Goal: Find specific page/section: Find specific page/section

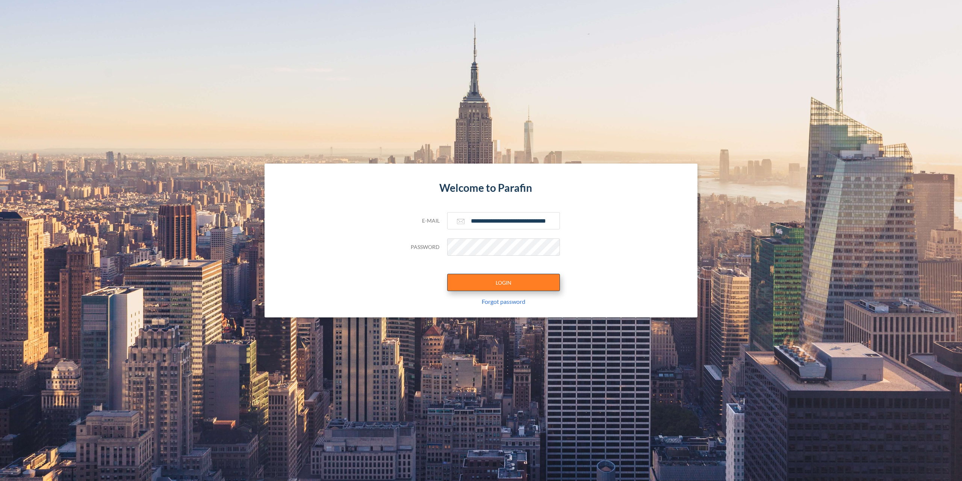
click at [481, 278] on button "LOGIN" at bounding box center [503, 282] width 113 height 17
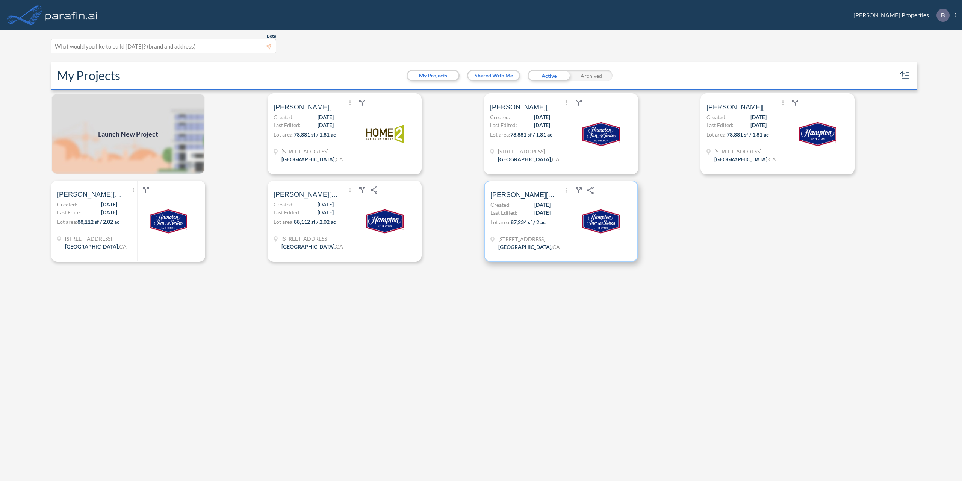
click at [521, 206] on p "Created: 08/20/2025" at bounding box center [520, 205] width 60 height 8
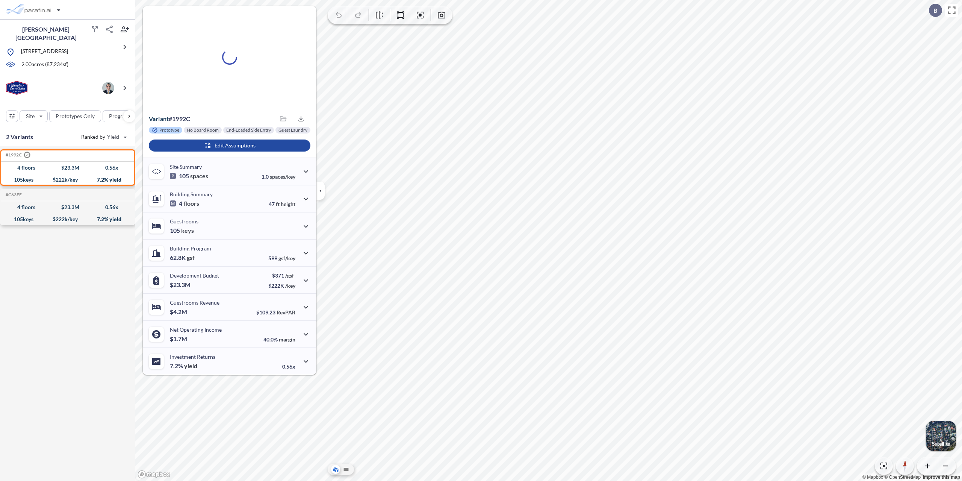
click at [322, 191] on icon "button" at bounding box center [320, 190] width 8 height 8
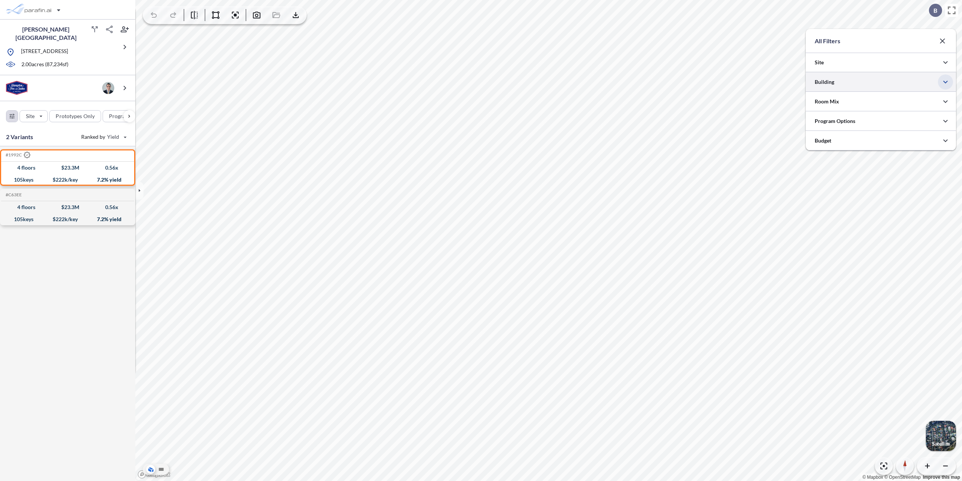
scroll to position [375782, 375631]
click at [948, 82] on icon "button" at bounding box center [945, 81] width 9 height 9
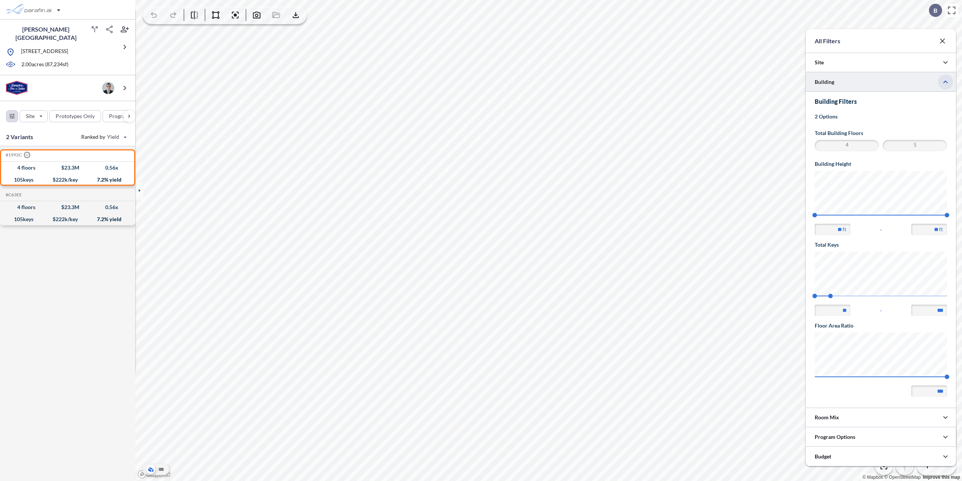
scroll to position [316, 150]
click at [942, 40] on icon "button" at bounding box center [942, 40] width 9 height 9
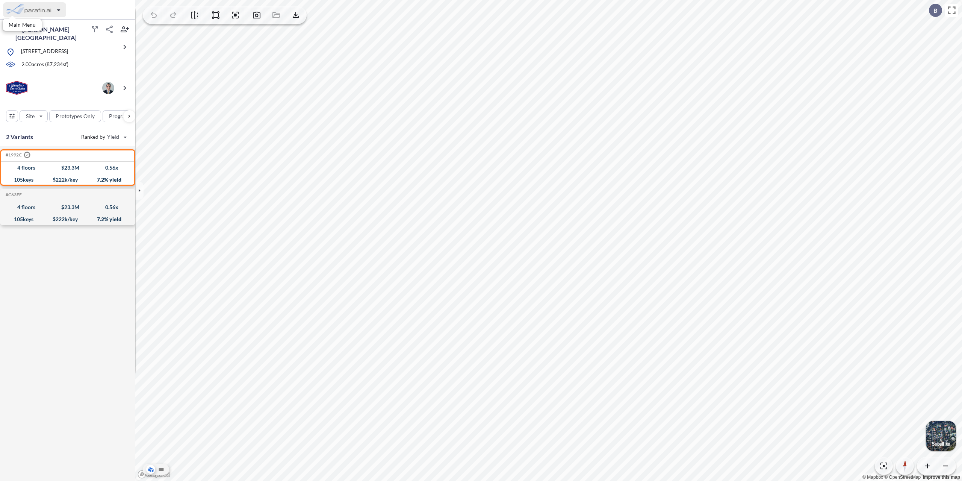
click at [17, 10] on div "button" at bounding box center [34, 9] width 63 height 15
click at [36, 24] on div "button" at bounding box center [52, 26] width 95 height 15
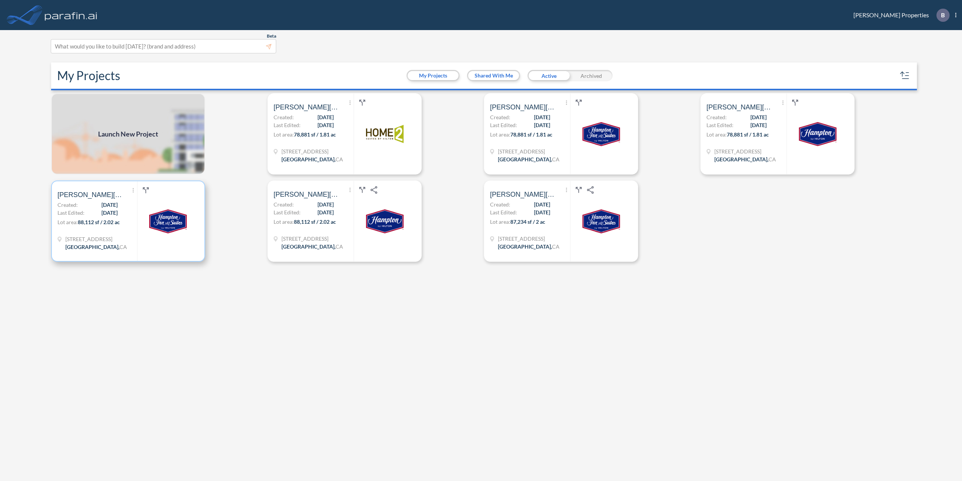
click at [110, 207] on span "08/26/2025" at bounding box center [109, 205] width 16 height 8
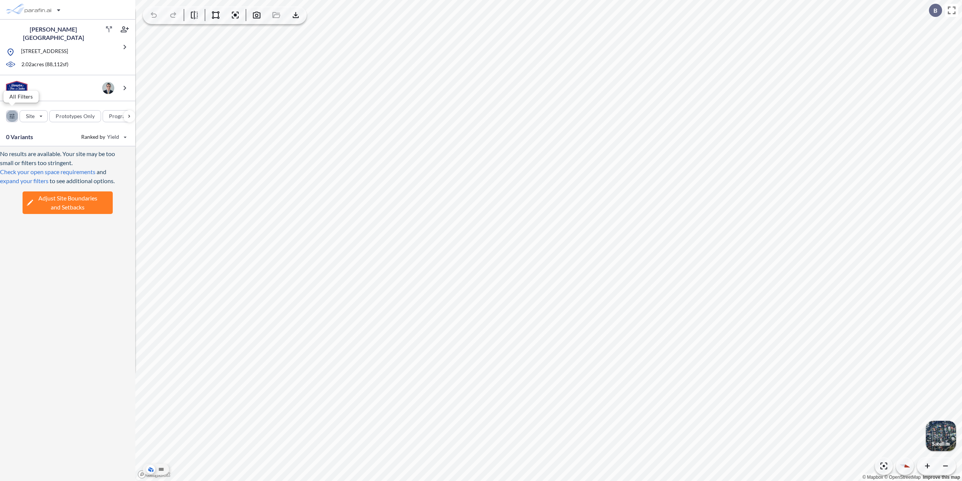
click at [14, 110] on div "button" at bounding box center [11, 115] width 11 height 11
click at [923, 65] on div at bounding box center [881, 62] width 150 height 19
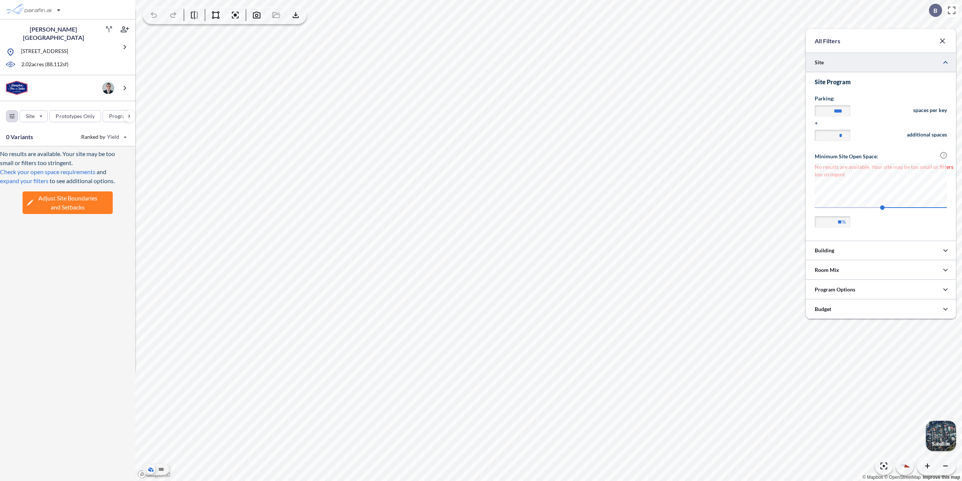
scroll to position [166, 150]
click at [923, 65] on div at bounding box center [881, 62] width 150 height 19
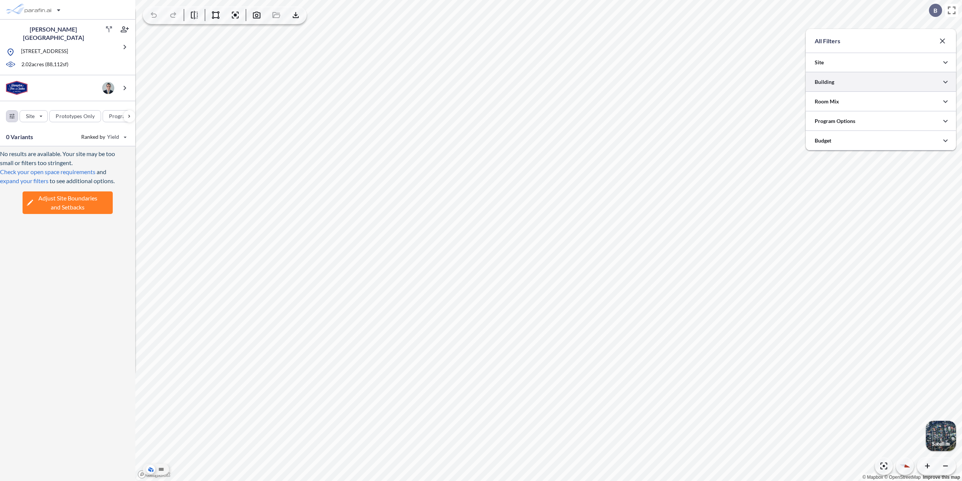
click at [915, 84] on div at bounding box center [881, 81] width 150 height 19
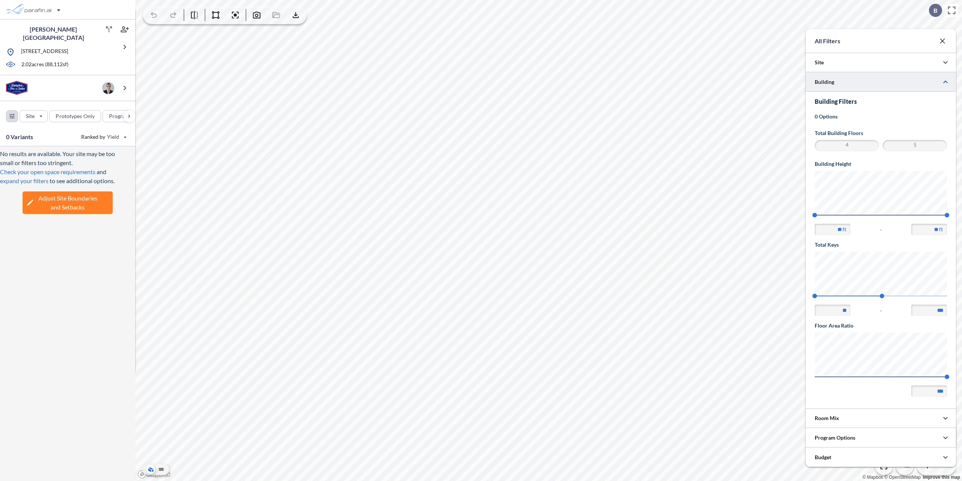
click at [937, 41] on button "button" at bounding box center [942, 40] width 15 height 15
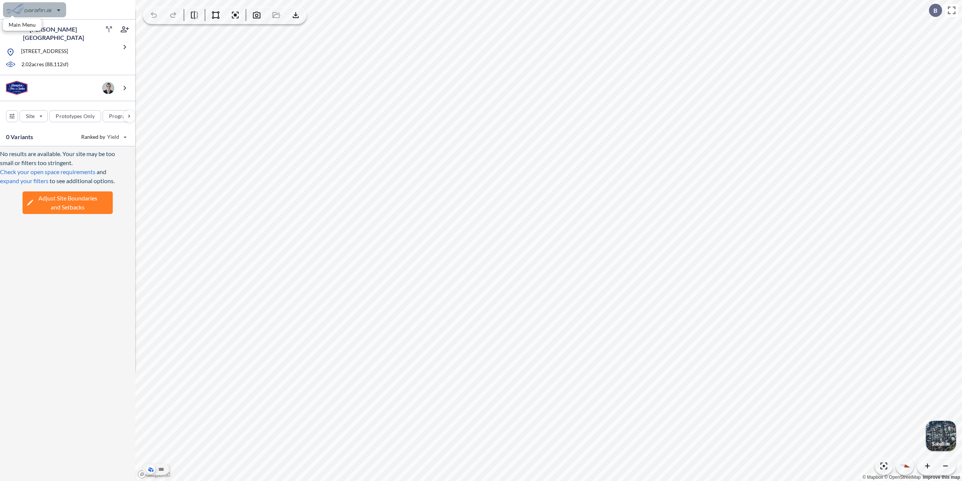
click at [23, 8] on div "button" at bounding box center [34, 9] width 63 height 15
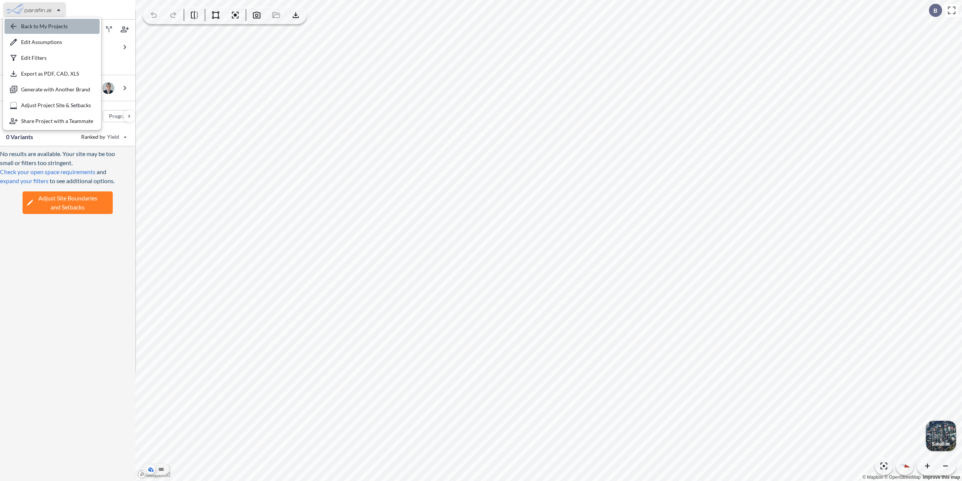
click at [26, 21] on div "button" at bounding box center [52, 26] width 95 height 15
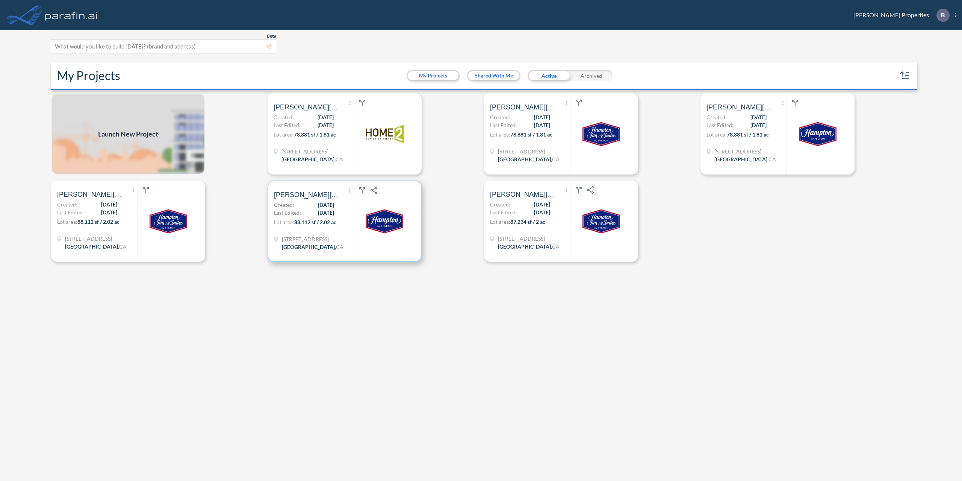
click at [372, 230] on img at bounding box center [385, 221] width 38 height 38
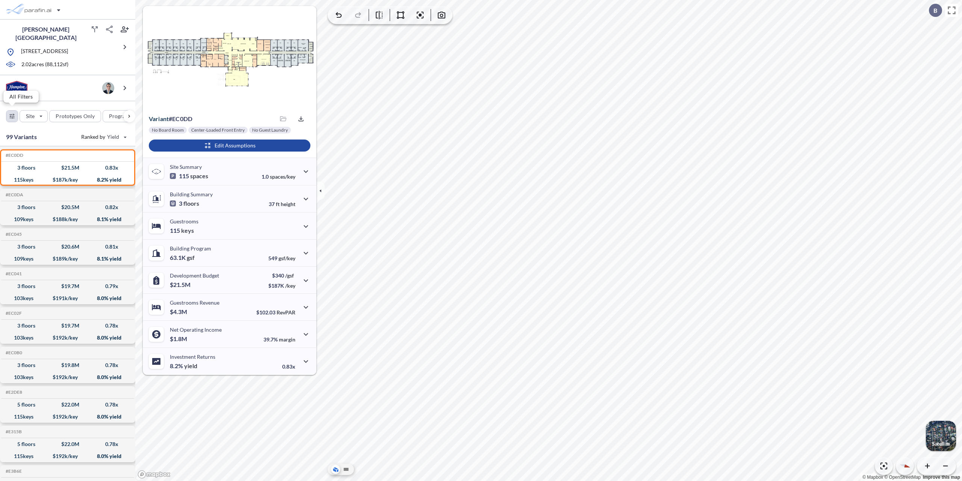
click at [10, 110] on div "button" at bounding box center [11, 115] width 11 height 11
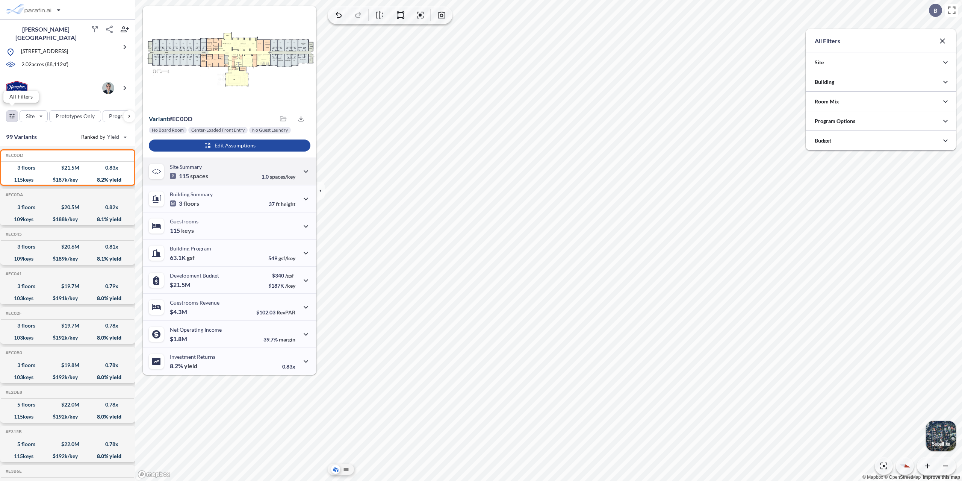
scroll to position [375782, 375631]
click at [898, 56] on div at bounding box center [881, 62] width 150 height 19
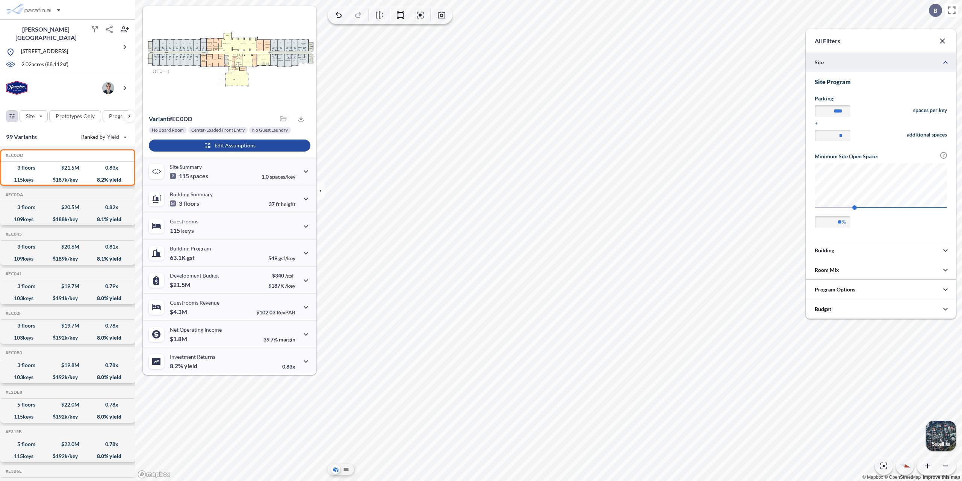
scroll to position [166, 150]
click at [898, 56] on div at bounding box center [881, 62] width 150 height 19
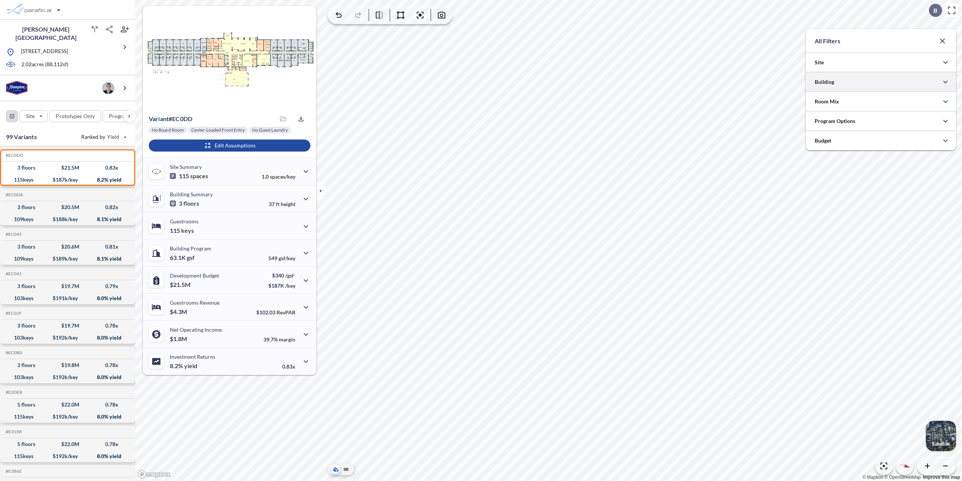
click at [892, 80] on div at bounding box center [881, 81] width 150 height 19
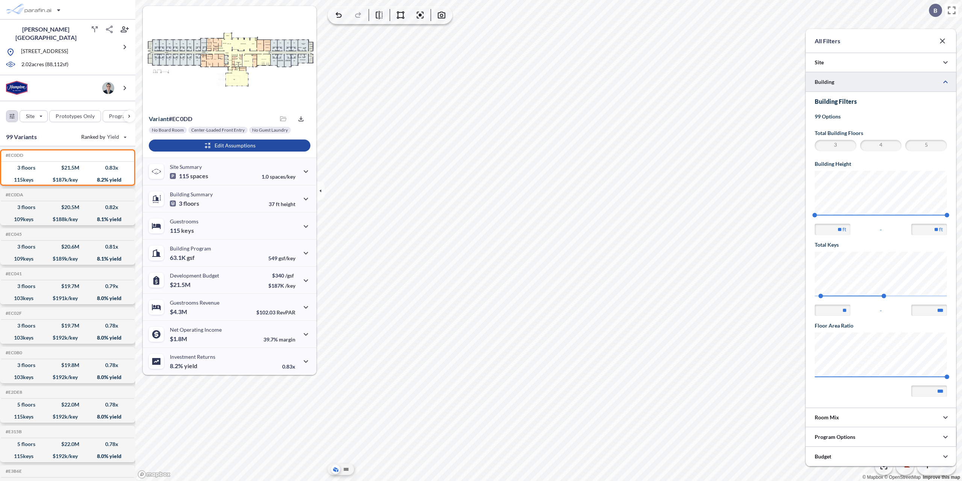
scroll to position [306, 150]
click at [911, 144] on span "5" at bounding box center [925, 145] width 39 height 9
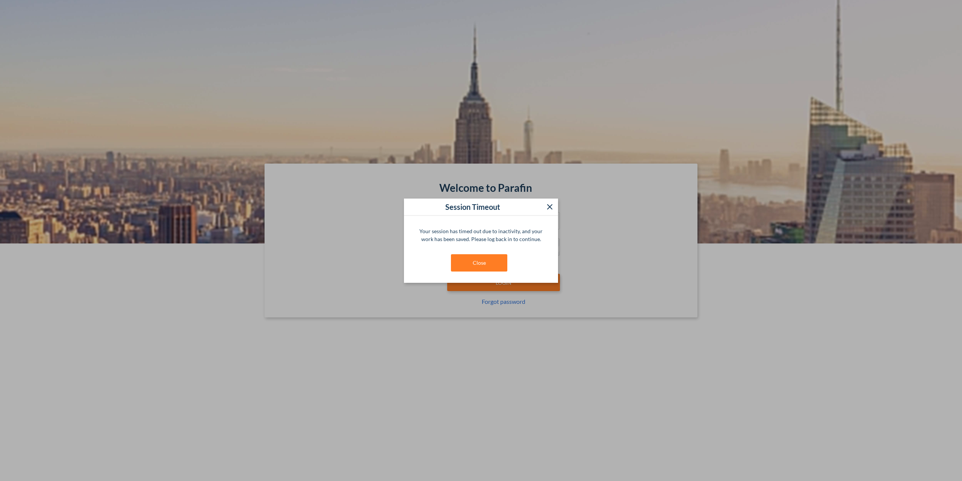
type input "**********"
